Goal: Task Accomplishment & Management: Manage account settings

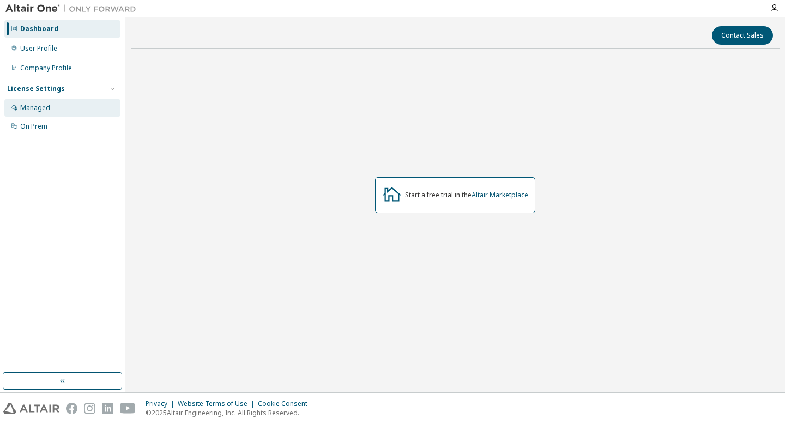
click at [58, 109] on div "Managed" at bounding box center [62, 107] width 116 height 17
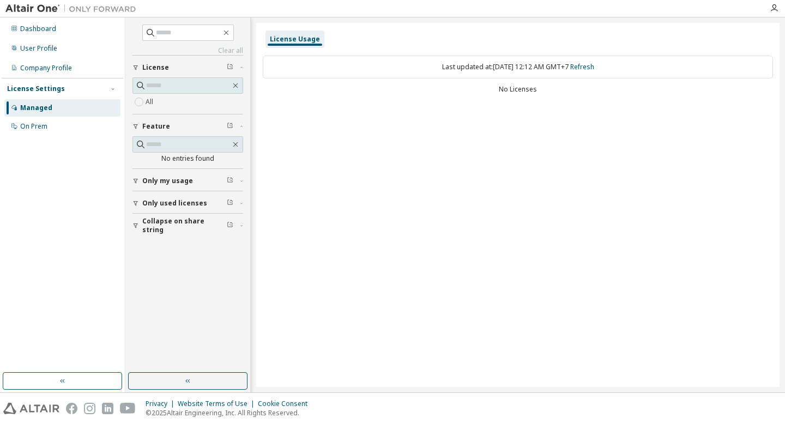
click at [164, 181] on span "Only my usage" at bounding box center [167, 181] width 51 height 9
click at [161, 232] on span "Only used licenses" at bounding box center [174, 234] width 65 height 9
click at [169, 285] on span "Collapse on share string" at bounding box center [184, 288] width 84 height 17
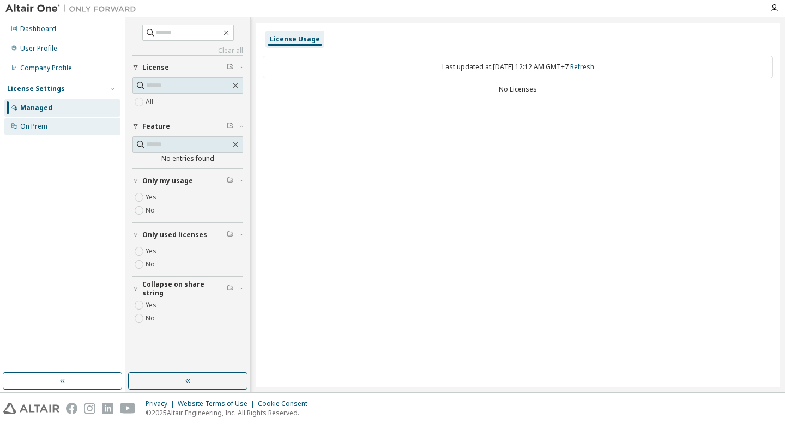
click at [47, 132] on div "On Prem" at bounding box center [62, 126] width 116 height 17
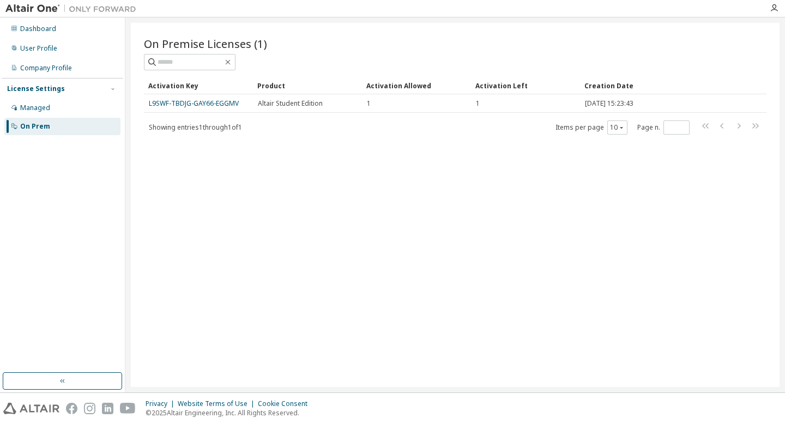
click at [233, 127] on span "Showing entries 1 through 1 of 1" at bounding box center [195, 127] width 93 height 9
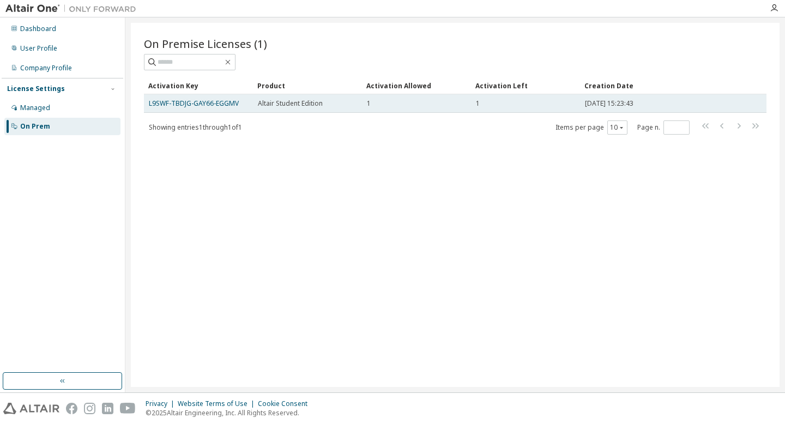
click at [284, 104] on span "Altair Student Edition" at bounding box center [290, 103] width 65 height 9
click at [225, 103] on link "L9SWF-TBDJG-GAY66-EGGMV" at bounding box center [194, 103] width 90 height 9
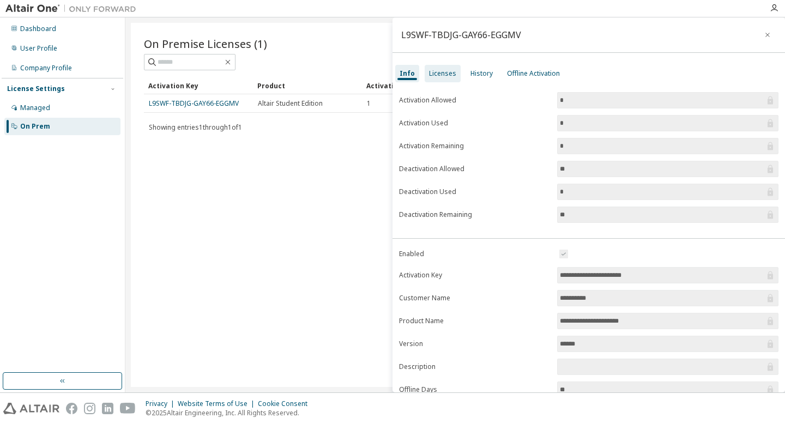
click at [434, 77] on div "Licenses" at bounding box center [442, 73] width 27 height 9
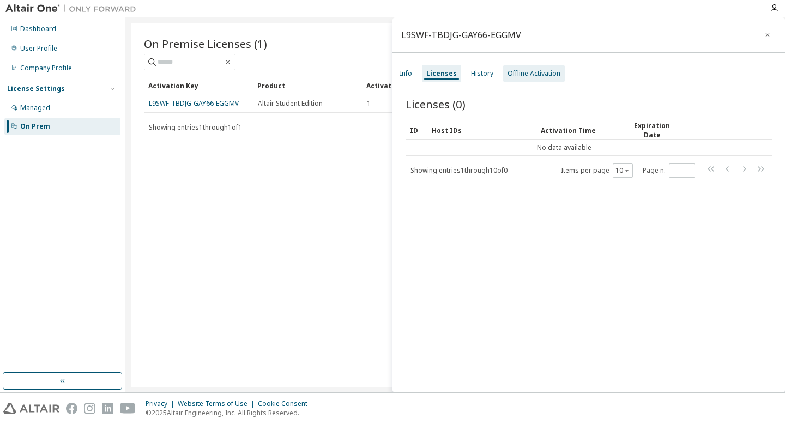
click at [514, 74] on div "Offline Activation" at bounding box center [533, 73] width 53 height 9
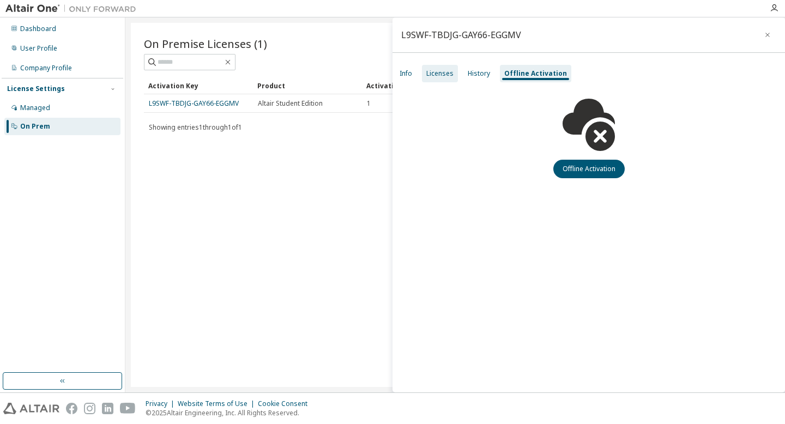
click at [435, 78] on div "Licenses" at bounding box center [440, 73] width 36 height 17
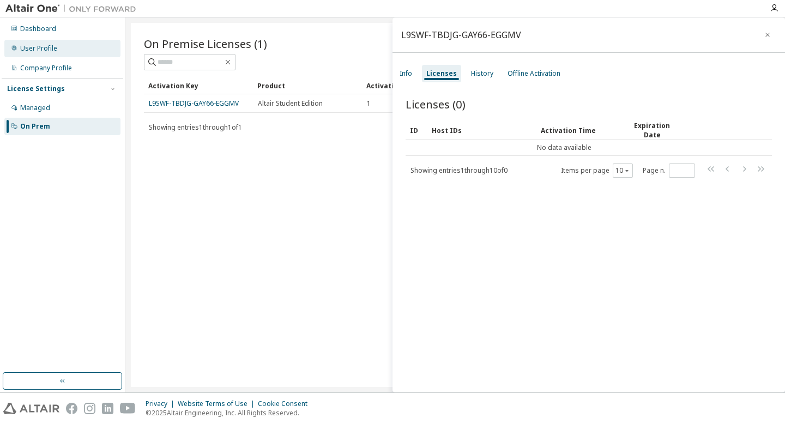
click at [34, 51] on div "User Profile" at bounding box center [38, 48] width 37 height 9
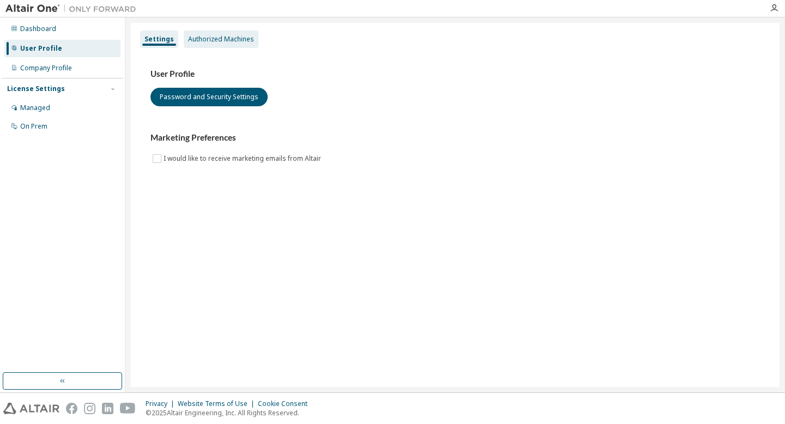
click at [194, 41] on div "Authorized Machines" at bounding box center [221, 39] width 66 height 9
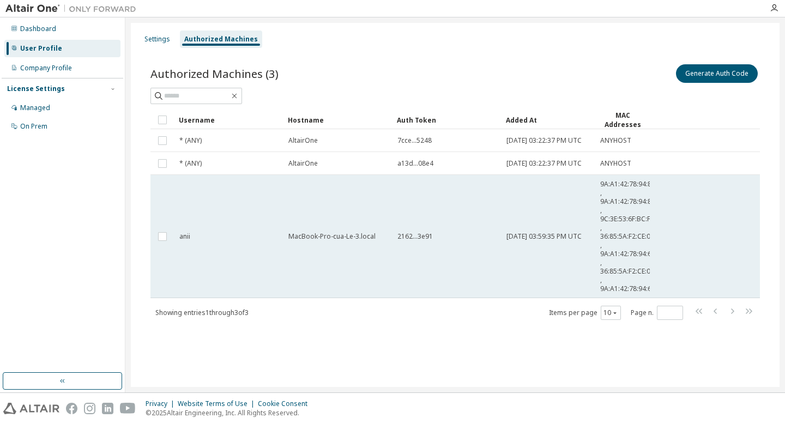
click at [336, 252] on td "MacBook-Pro-cua-Le-3.local" at bounding box center [337, 236] width 109 height 123
click at [336, 253] on td "MacBook-Pro-cua-Le-3.local" at bounding box center [337, 236] width 109 height 123
